Goal: Navigation & Orientation: Find specific page/section

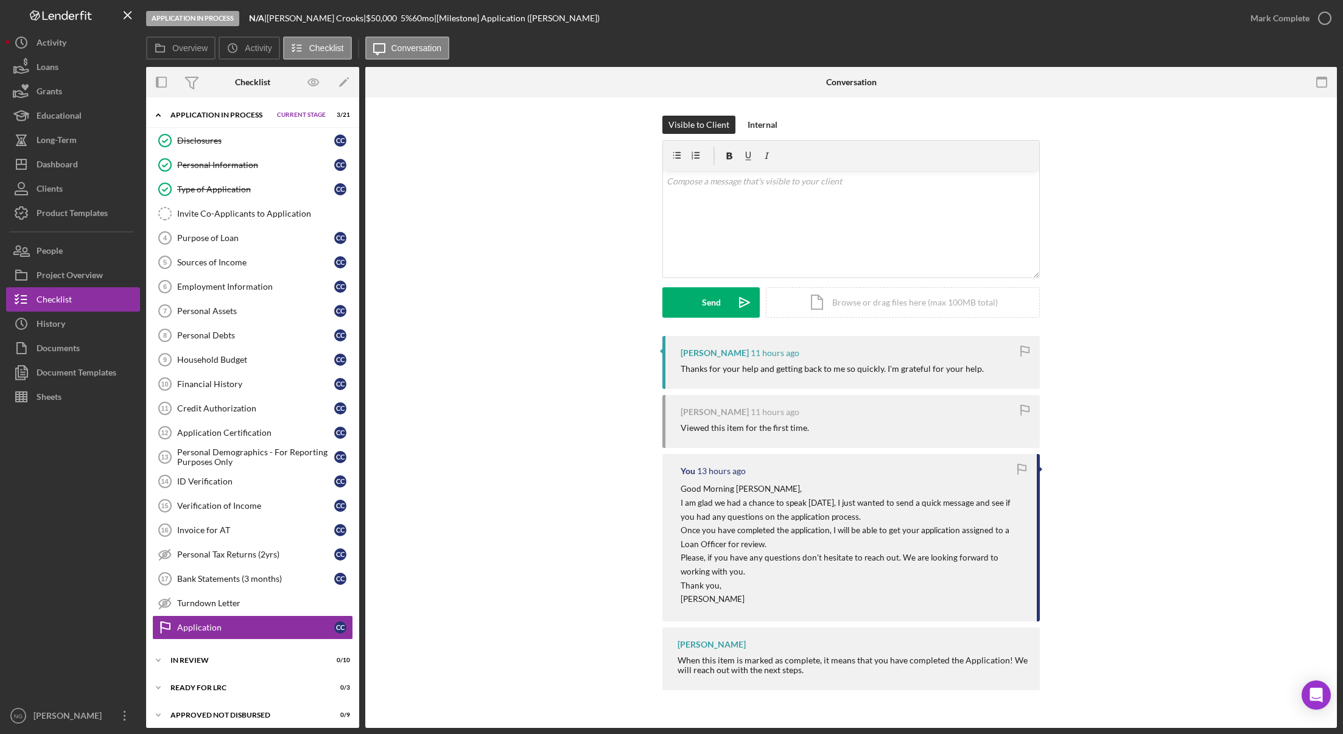
scroll to position [33, 0]
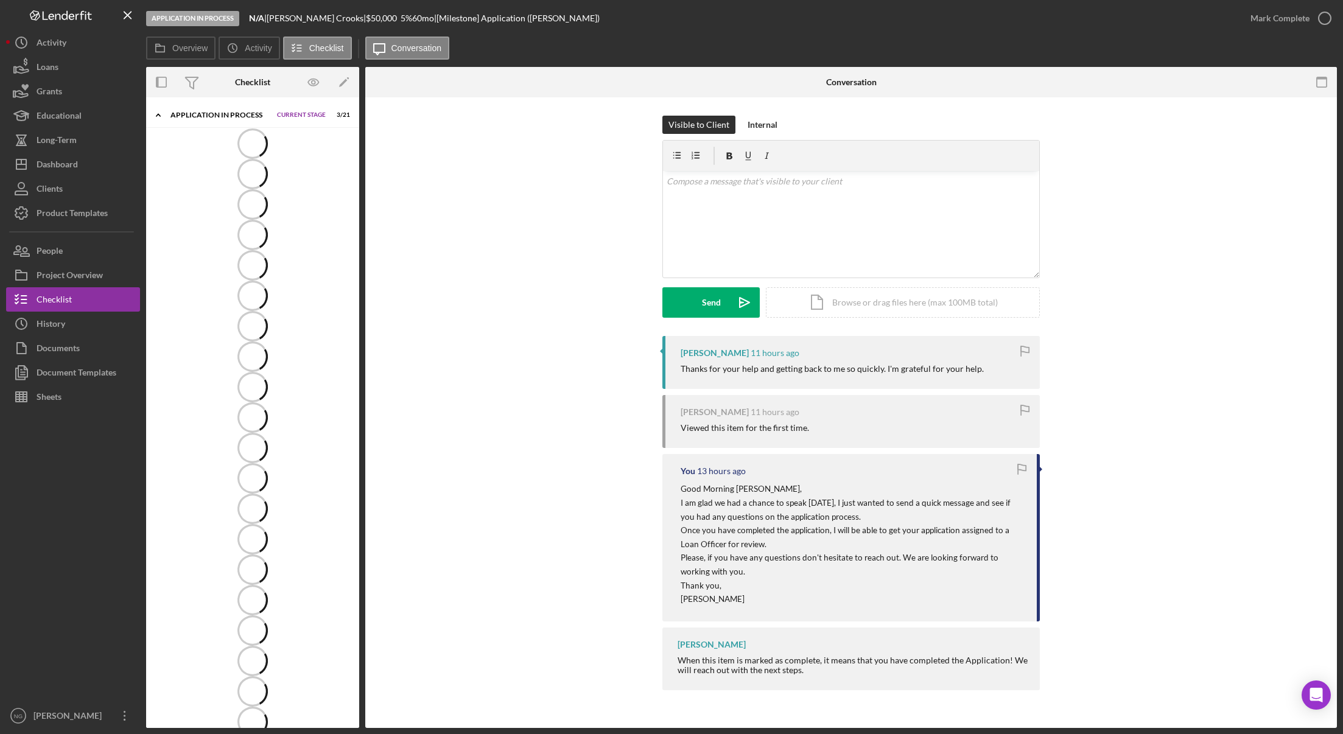
scroll to position [33, 0]
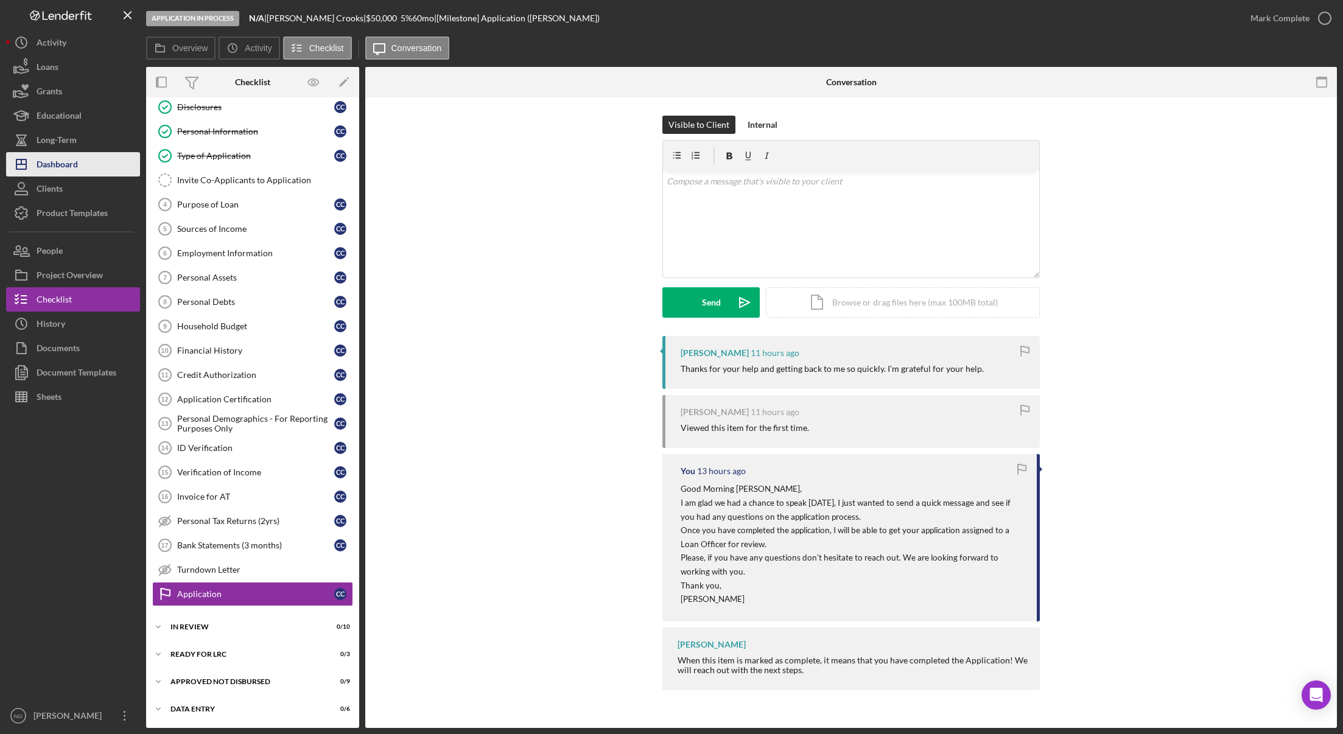
click at [71, 168] on div "Dashboard" at bounding box center [57, 165] width 41 height 27
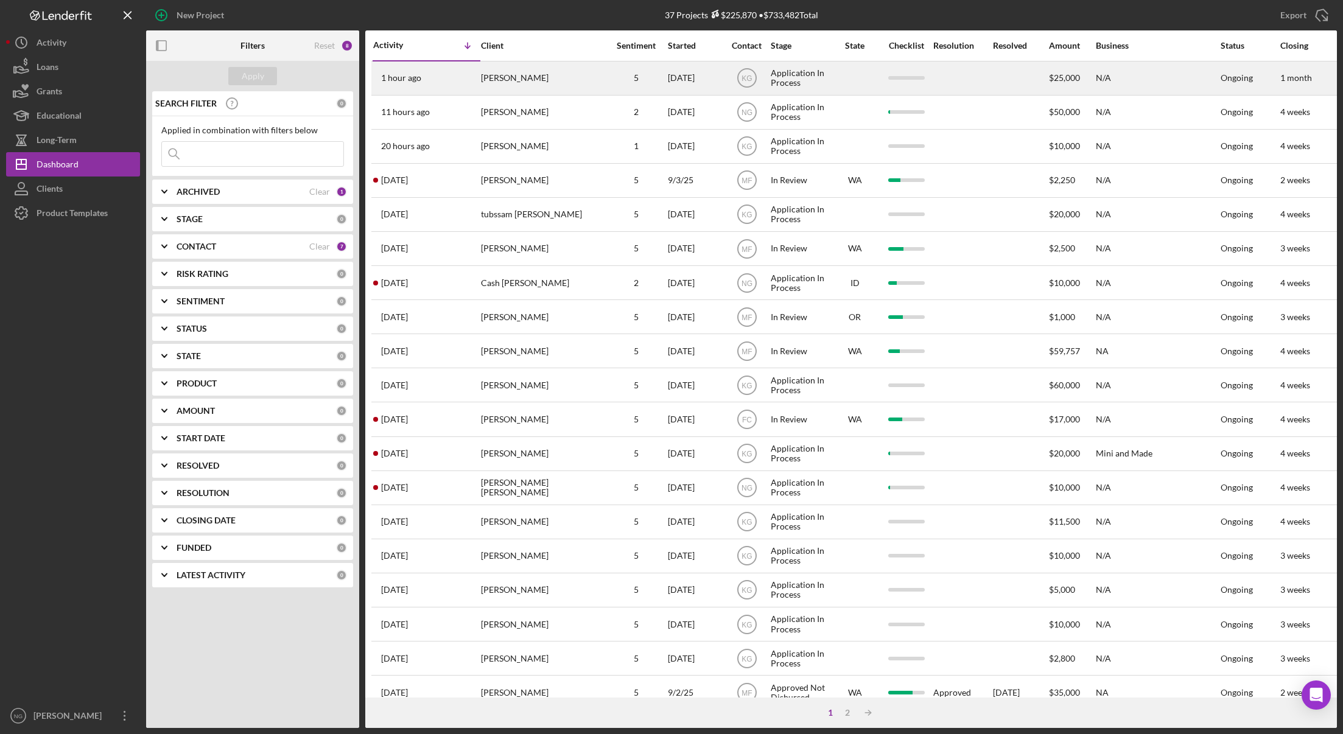
click at [524, 86] on div "Darrell Miklethun" at bounding box center [542, 78] width 122 height 32
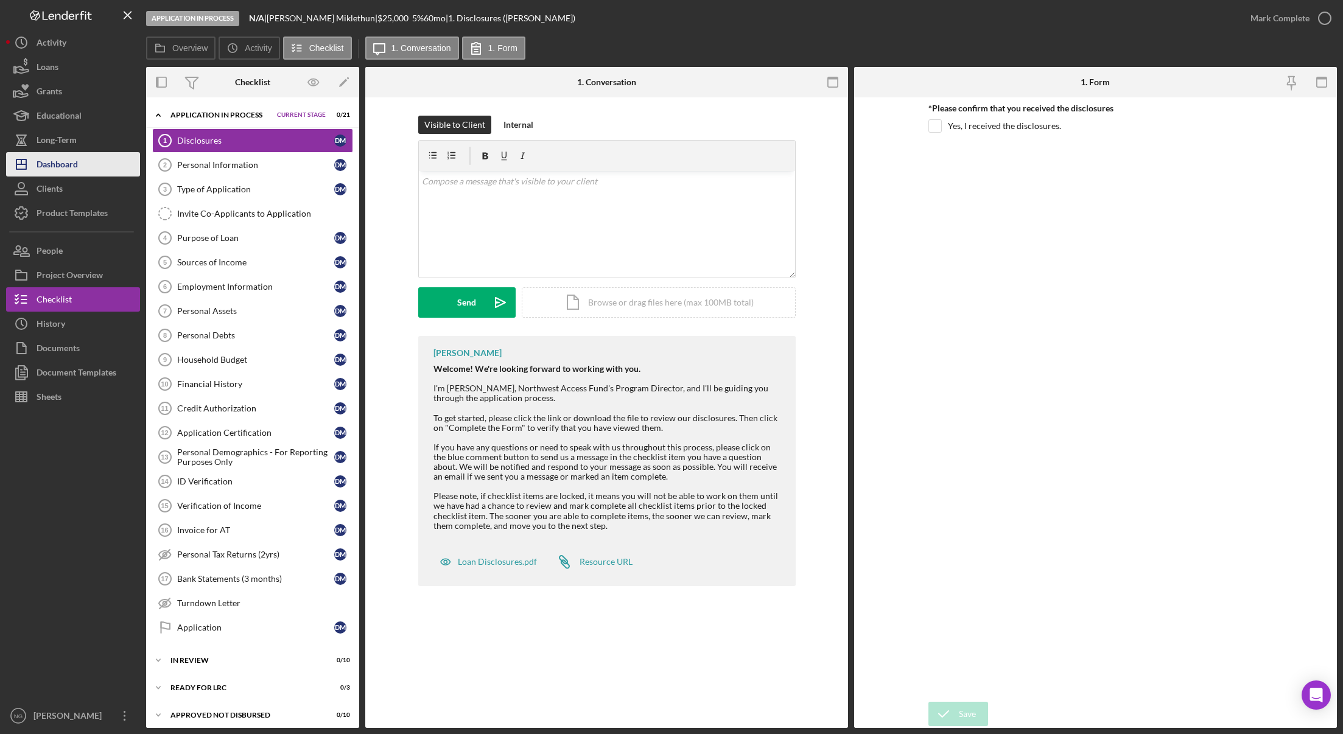
click at [85, 168] on button "Icon/Dashboard Dashboard" at bounding box center [73, 164] width 134 height 24
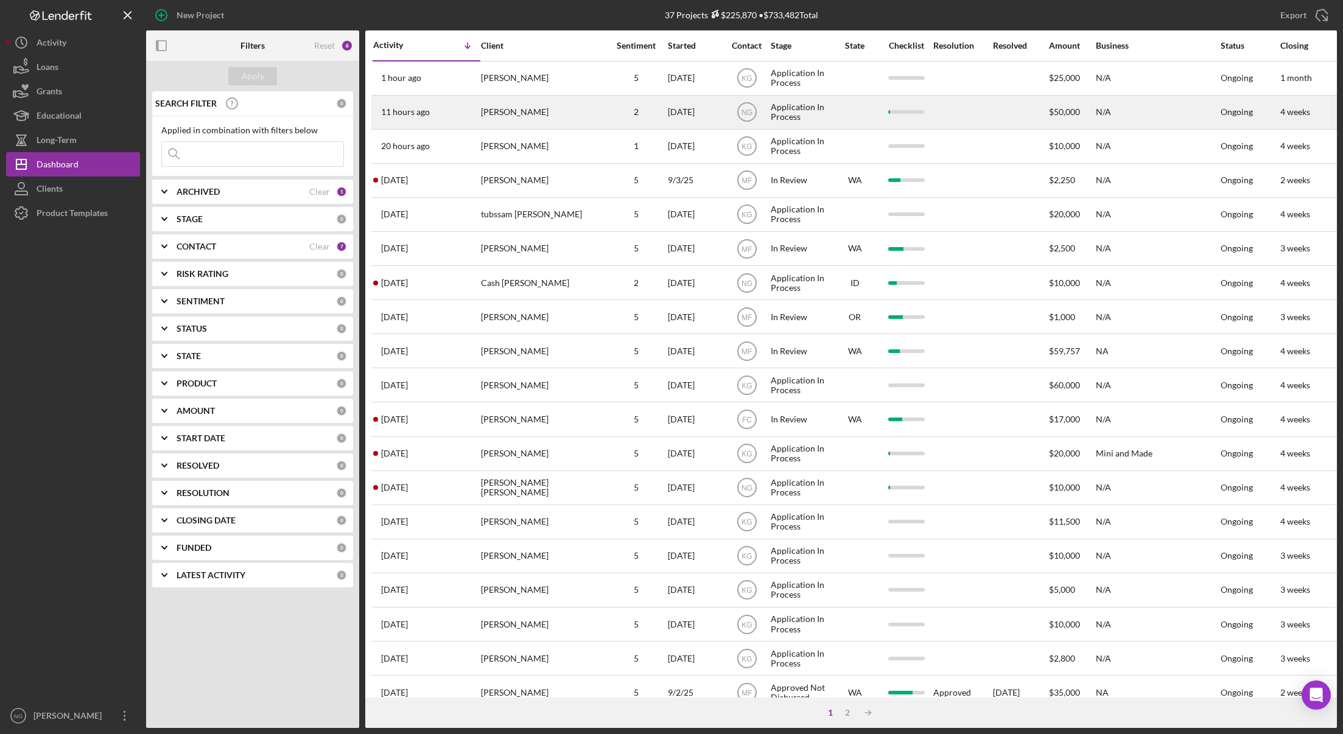
click at [487, 115] on div "[PERSON_NAME]" at bounding box center [542, 112] width 122 height 32
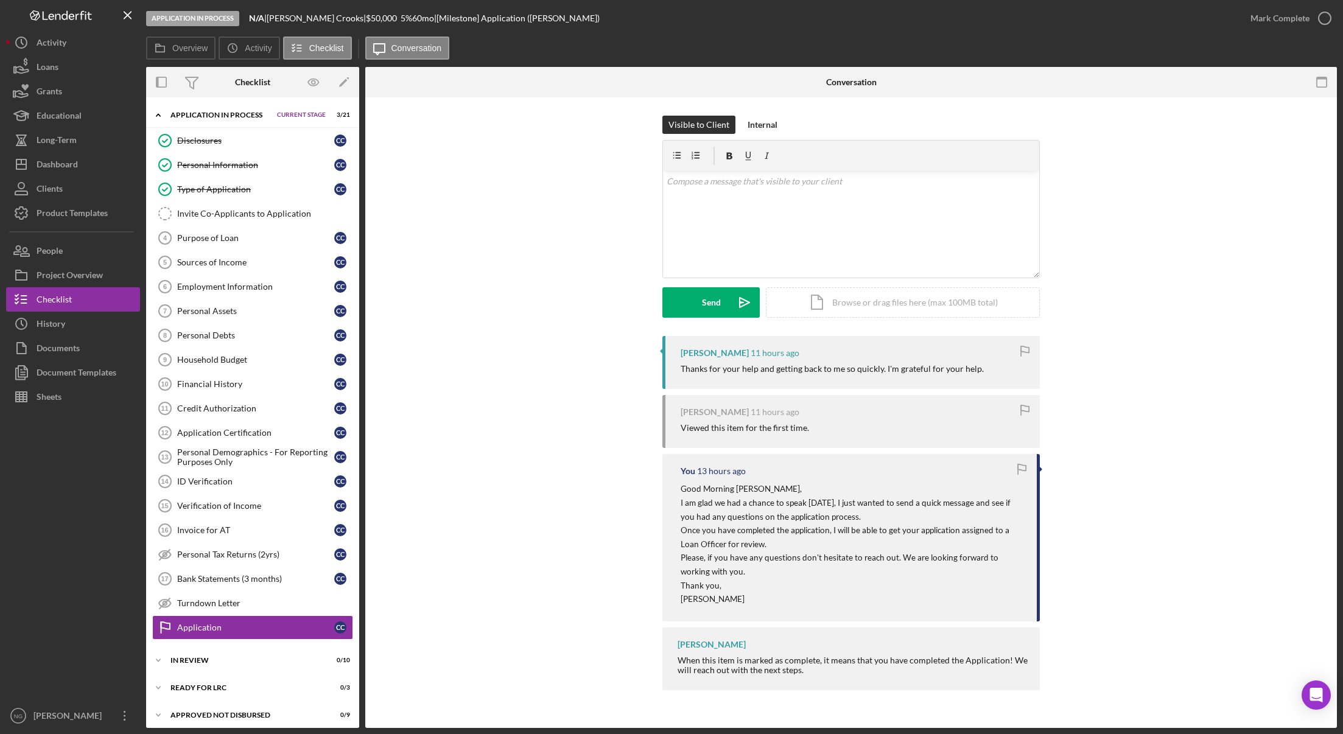
scroll to position [32, 0]
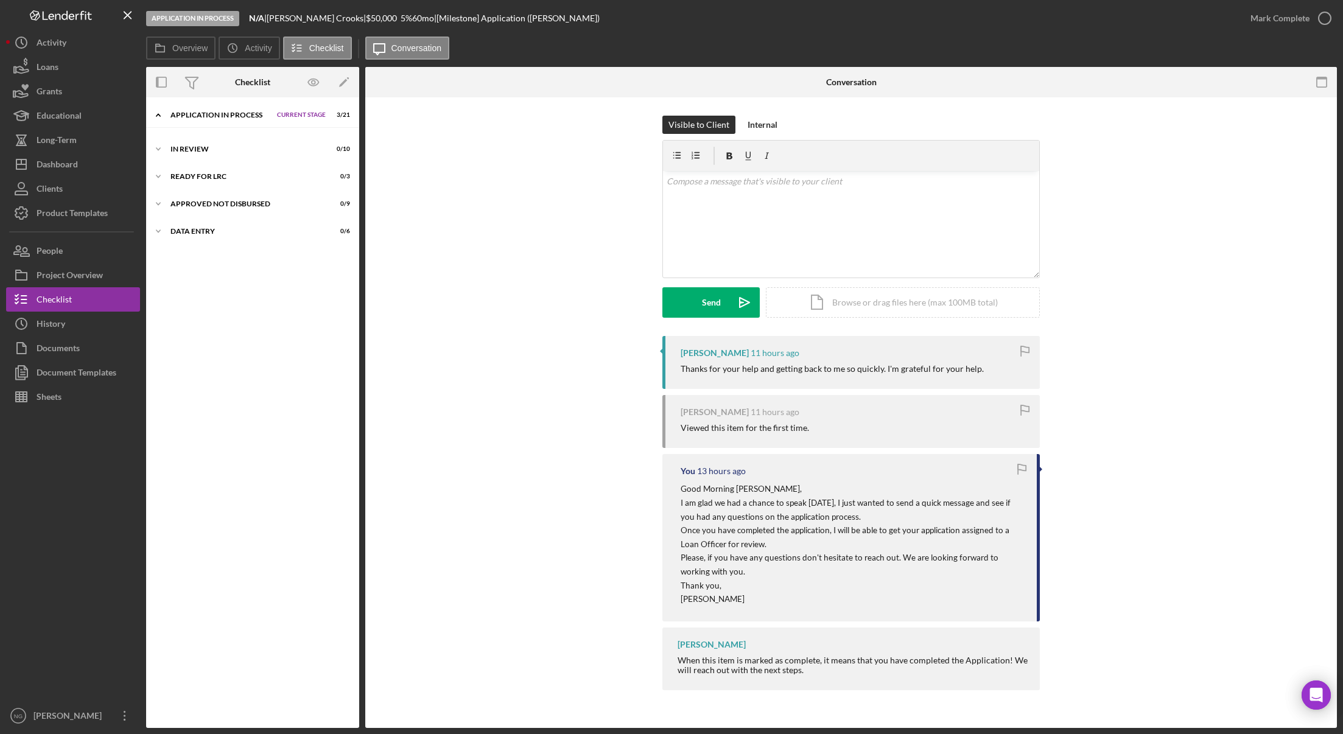
scroll to position [33, 0]
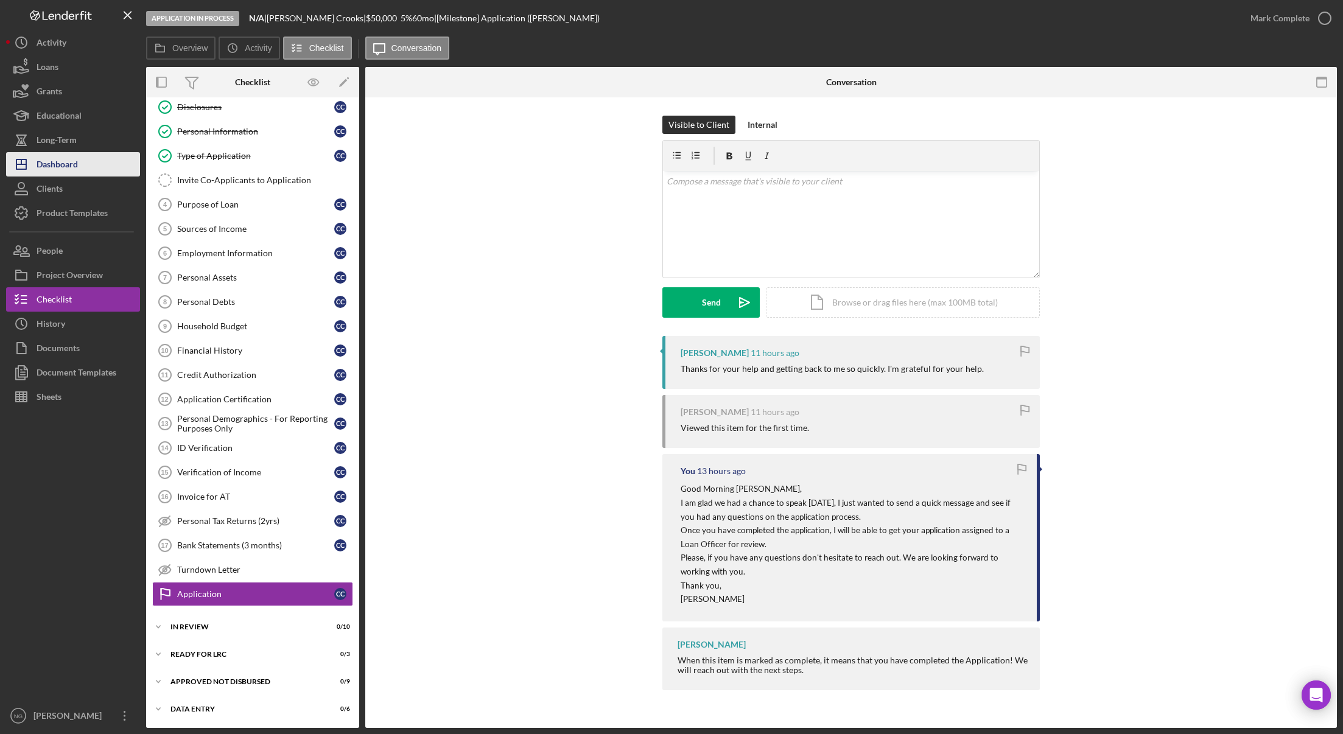
click at [72, 166] on div "Dashboard" at bounding box center [57, 165] width 41 height 27
